Goal: Task Accomplishment & Management: Use online tool/utility

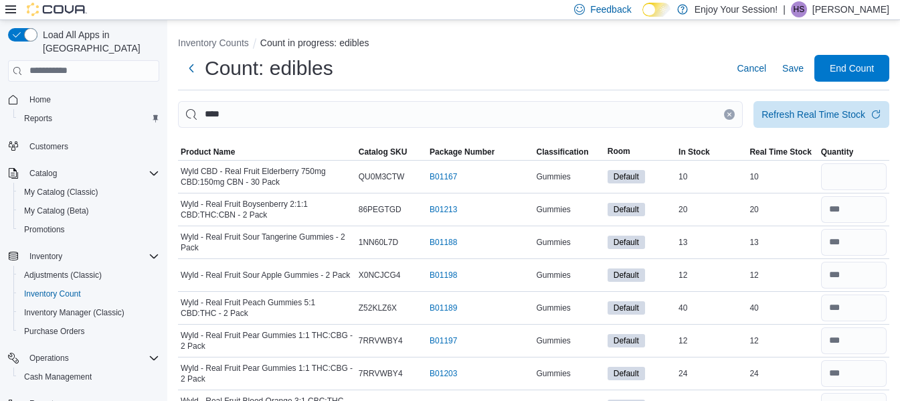
scroll to position [295, 0]
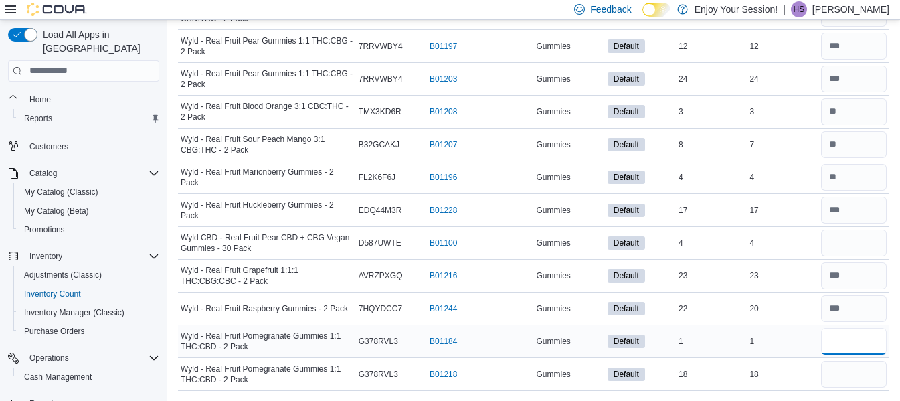
click at [864, 347] on input "number" at bounding box center [854, 341] width 66 height 27
click at [860, 378] on input "number" at bounding box center [854, 374] width 66 height 27
click at [854, 343] on input "number" at bounding box center [854, 340] width 66 height 27
type input "*"
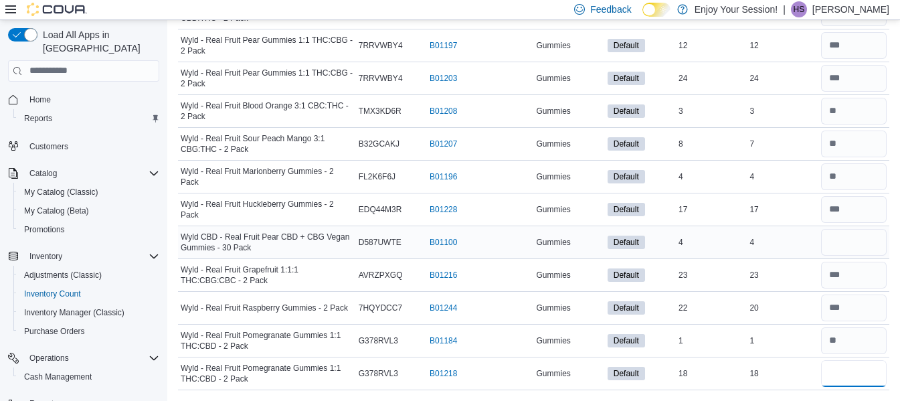
type input "**"
click at [876, 250] on input "number" at bounding box center [854, 242] width 66 height 27
type input "*"
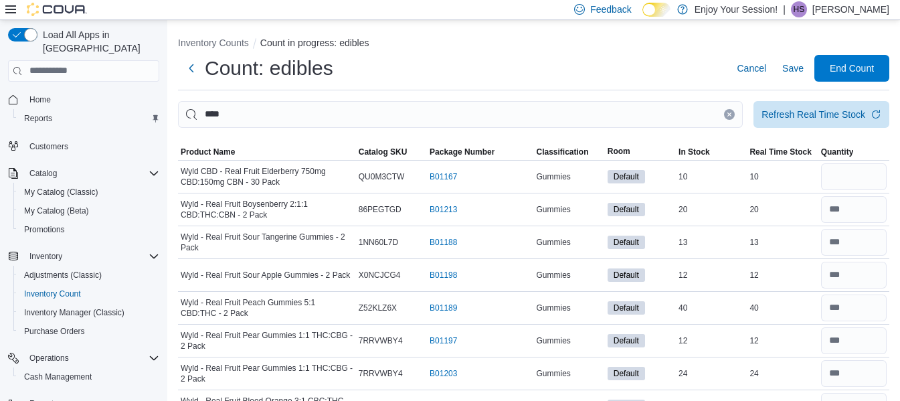
scroll to position [1, 0]
click at [855, 175] on input "number" at bounding box center [854, 176] width 66 height 27
